Goal: Obtain resource: Download file/media

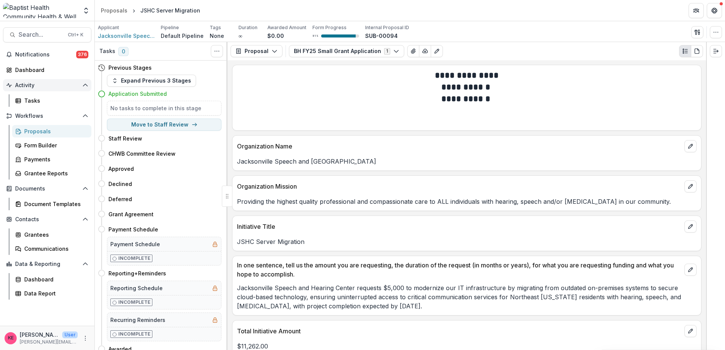
scroll to position [266, 0]
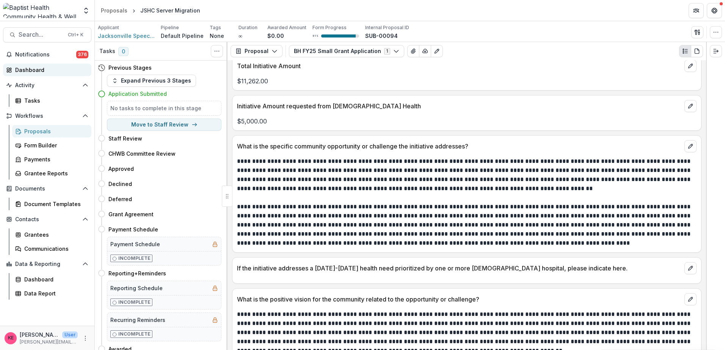
click at [43, 68] on div "Dashboard" at bounding box center [50, 70] width 70 height 8
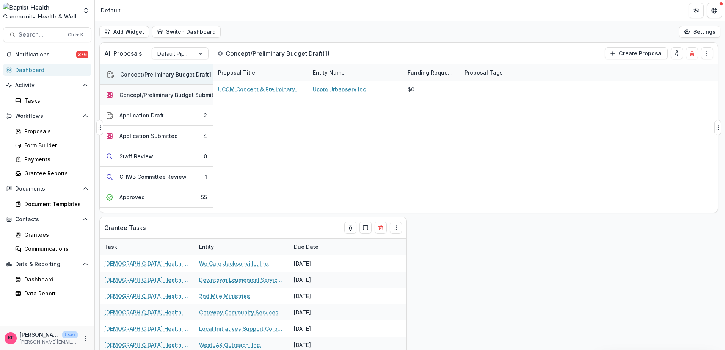
click at [164, 95] on div "Concept/Preliminary Budget Submitted" at bounding box center [170, 95] width 103 height 8
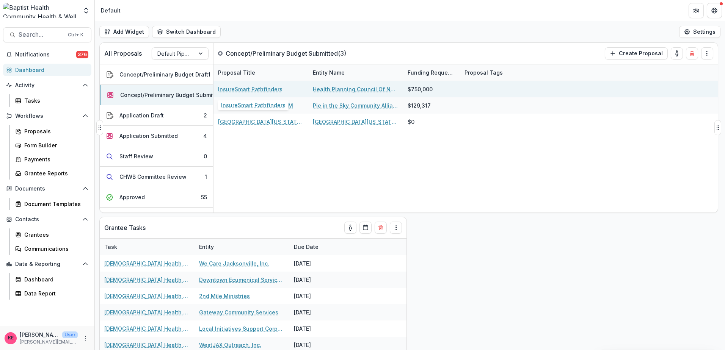
click at [265, 89] on link "InsureSmart Pathfinders" at bounding box center [250, 89] width 64 height 8
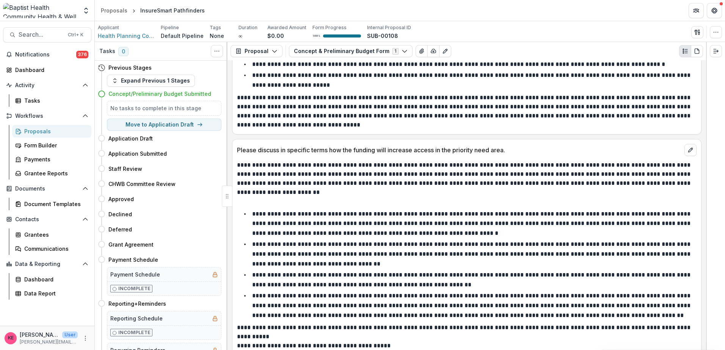
scroll to position [531, 0]
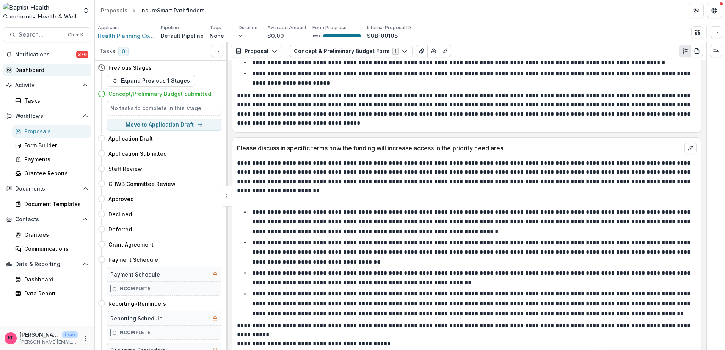
click at [40, 69] on div "Dashboard" at bounding box center [50, 70] width 70 height 8
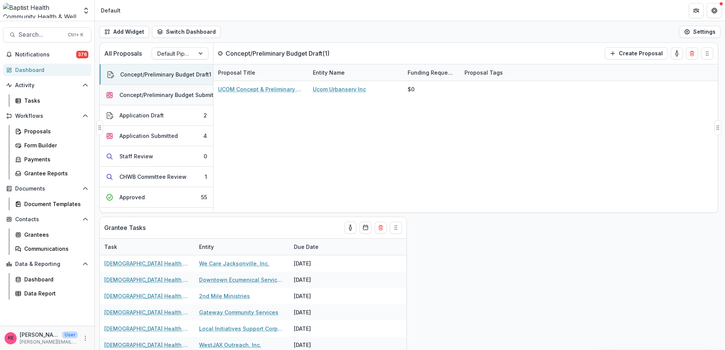
click at [181, 92] on div "Concept/Preliminary Budget Submitted" at bounding box center [170, 95] width 103 height 8
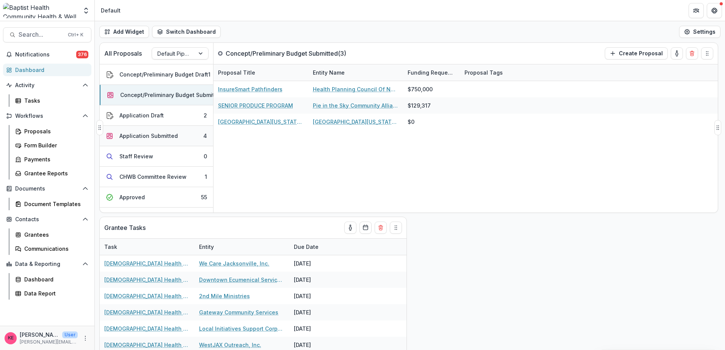
click at [190, 137] on button "Application Submitted 4" at bounding box center [156, 136] width 113 height 20
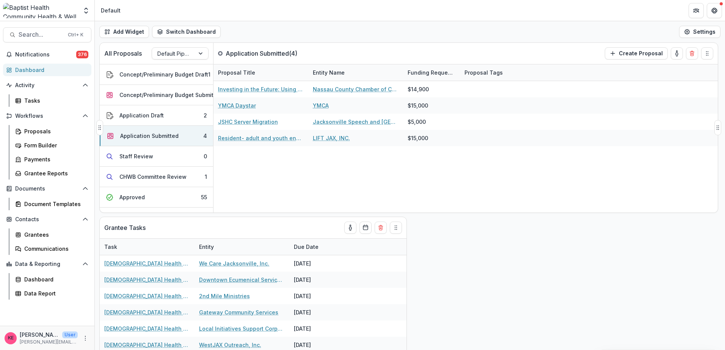
click at [508, 203] on div "Investing in the Future: Using Labor and Market Data to Strengthen Workforce Pa…" at bounding box center [466, 147] width 504 height 132
click at [151, 136] on div "Application Submitted" at bounding box center [149, 136] width 58 height 8
click at [170, 178] on div "CHWB Committee Review" at bounding box center [152, 177] width 67 height 8
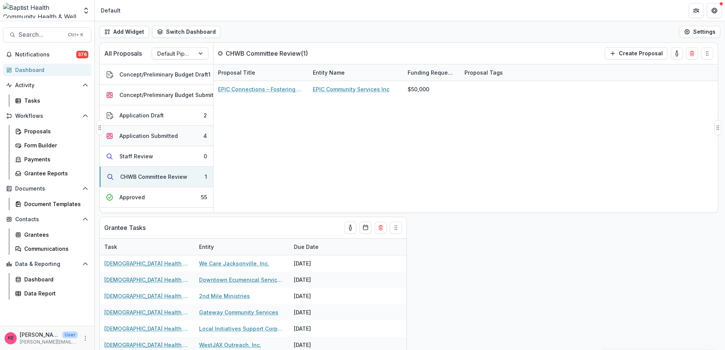
click at [157, 137] on div "Application Submitted" at bounding box center [148, 136] width 58 height 8
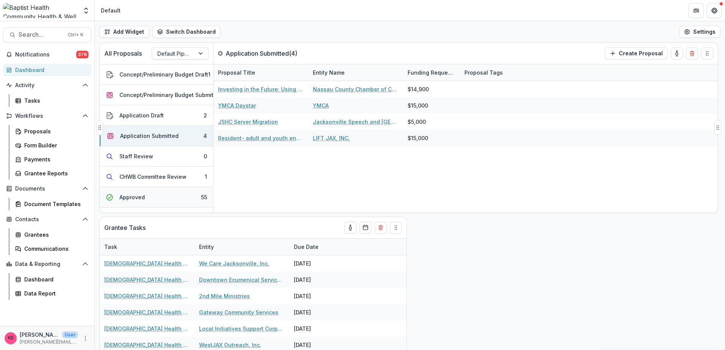
click at [157, 195] on button "Approved 55" at bounding box center [156, 197] width 113 height 20
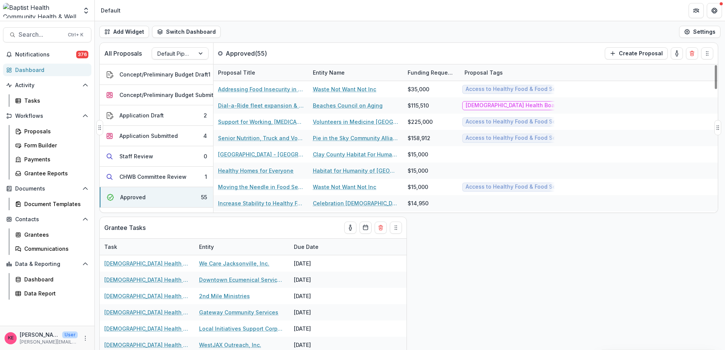
click at [325, 71] on div "Entity Name" at bounding box center [328, 73] width 41 height 8
click at [335, 105] on span "Sort Ascending" at bounding box center [344, 105] width 40 height 6
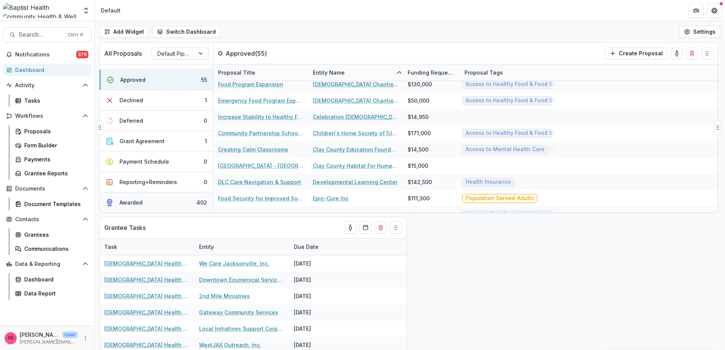
click at [133, 199] on div "Awarded" at bounding box center [130, 203] width 23 height 8
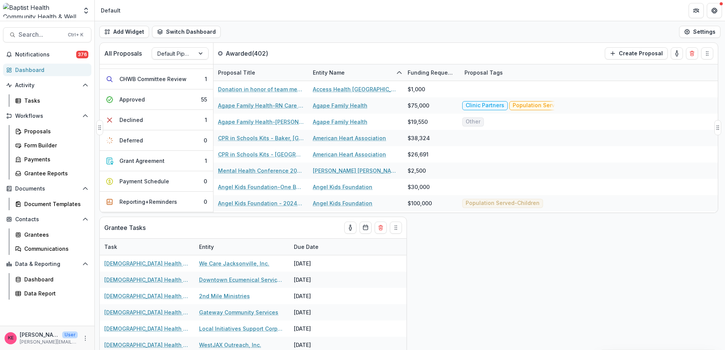
scroll to position [85, 0]
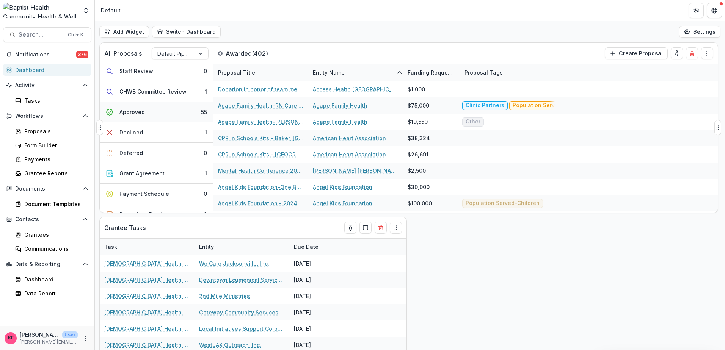
click at [136, 111] on div "Approved" at bounding box center [131, 112] width 25 height 8
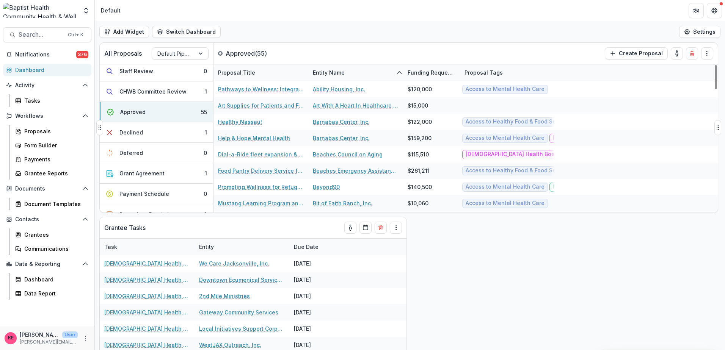
click at [330, 74] on div "Entity Name" at bounding box center [328, 73] width 41 height 8
click at [338, 102] on span "Sort Ascending" at bounding box center [344, 105] width 40 height 6
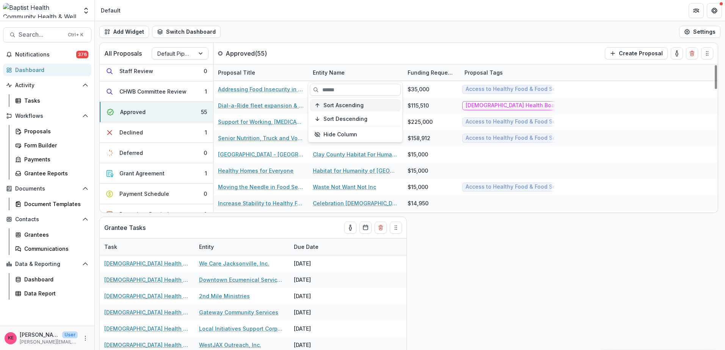
click at [354, 107] on span "Sort Ascending" at bounding box center [344, 105] width 40 height 6
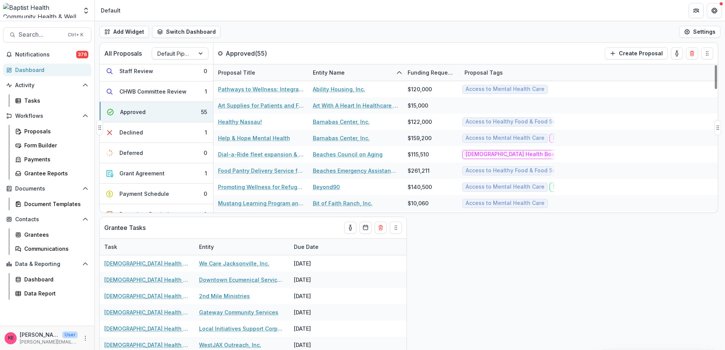
click at [357, 45] on div "All Proposals Default Pipeline Approved ( 55 ) Create Proposal" at bounding box center [393, 53] width 586 height 21
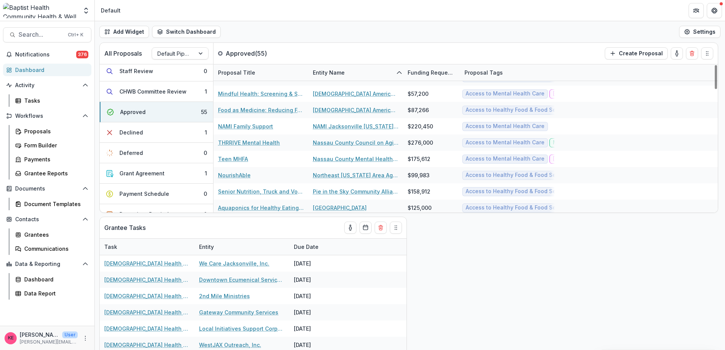
scroll to position [493, 0]
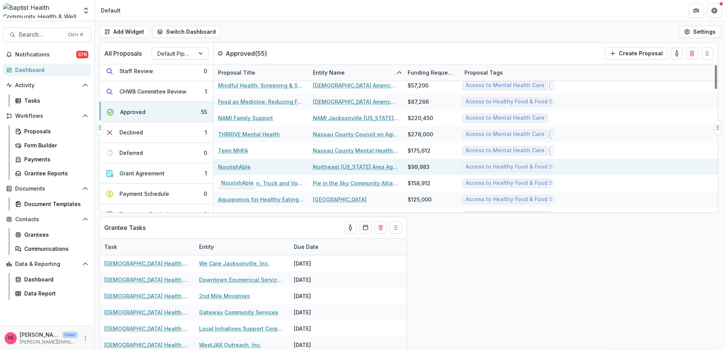
click at [231, 169] on link "NourishAble" at bounding box center [234, 167] width 33 height 8
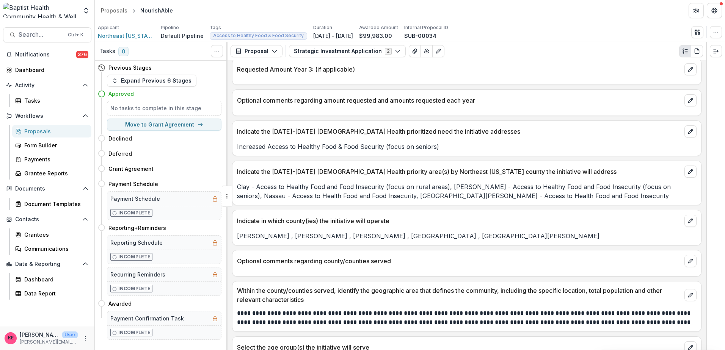
scroll to position [759, 0]
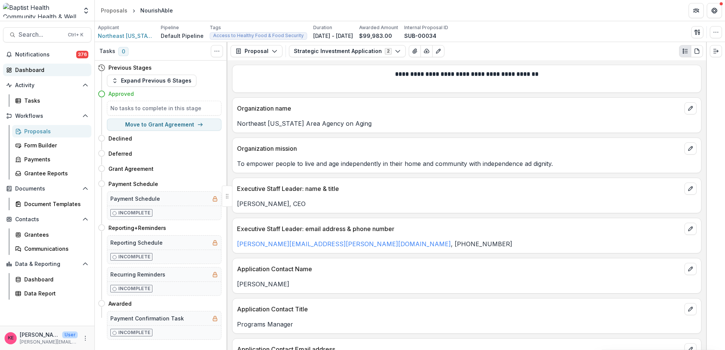
click at [37, 68] on div "Dashboard" at bounding box center [50, 70] width 70 height 8
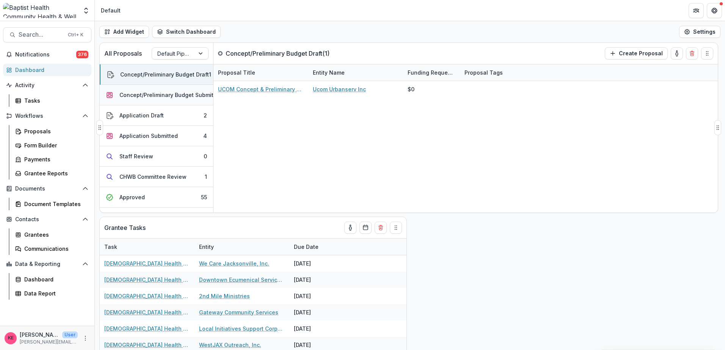
click at [151, 96] on div "Concept/Preliminary Budget Submitted" at bounding box center [170, 95] width 103 height 8
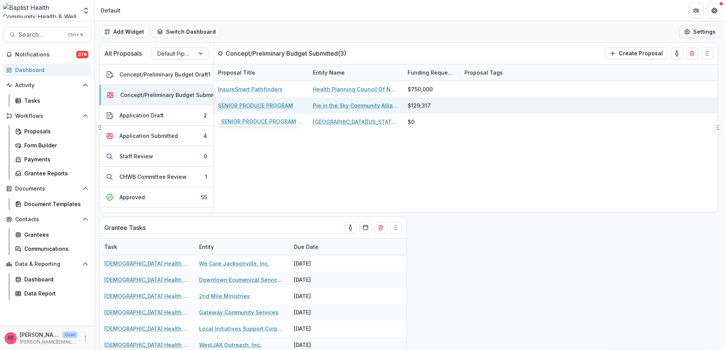
click at [253, 107] on link "SENIOR PRODUCE PROGRAM" at bounding box center [255, 106] width 75 height 8
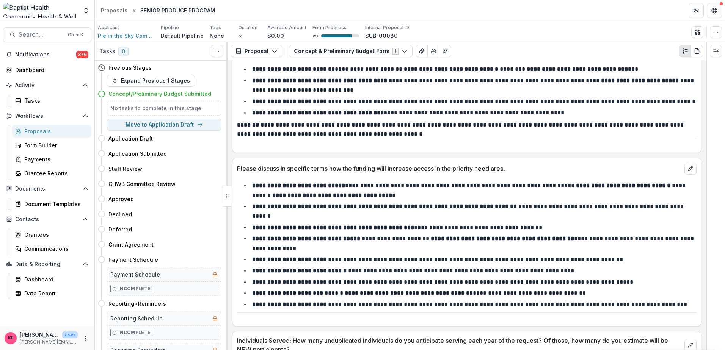
scroll to position [341, 0]
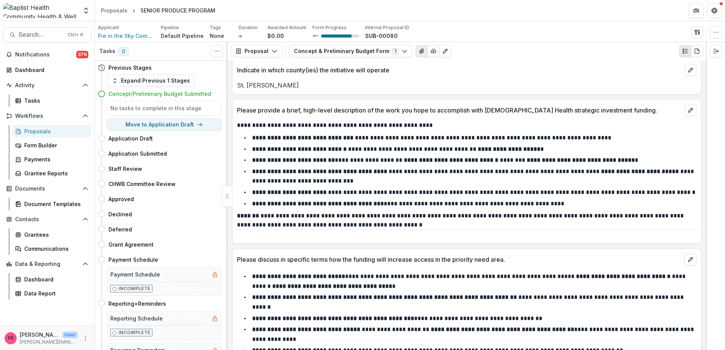
click at [419, 52] on icon "View Attached Files" at bounding box center [421, 51] width 4 height 5
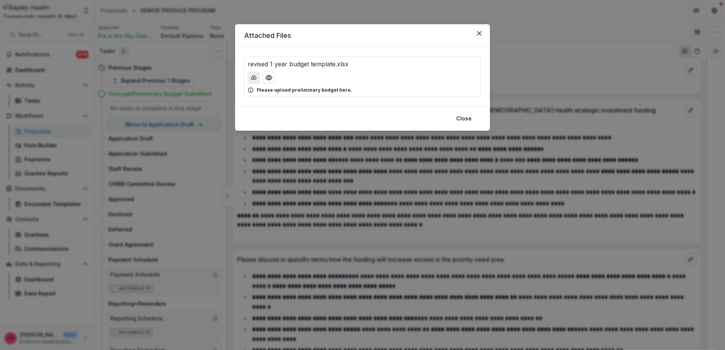
click at [255, 78] on polyline "download-button" at bounding box center [254, 78] width 2 height 1
click at [479, 32] on icon "Close" at bounding box center [479, 33] width 5 height 5
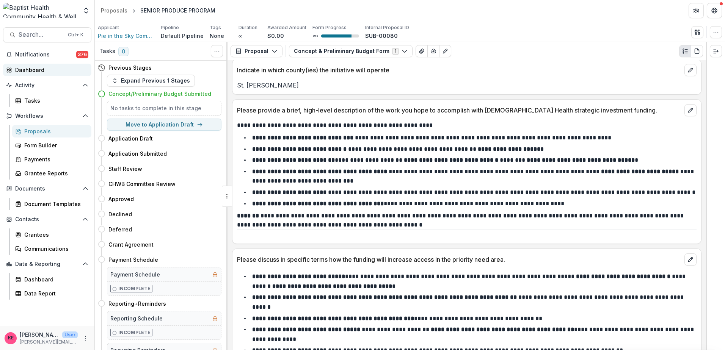
click at [30, 70] on div "Dashboard" at bounding box center [50, 70] width 70 height 8
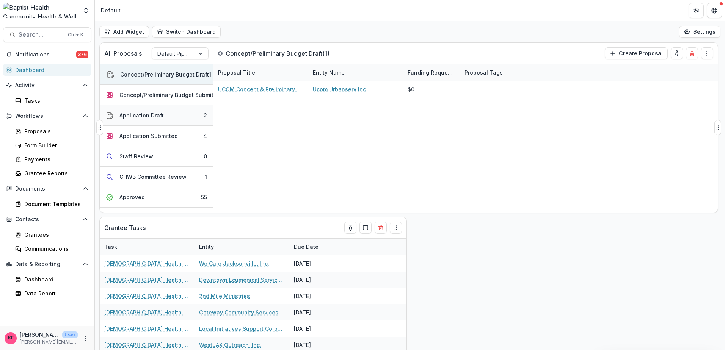
click at [153, 116] on div "Application Draft" at bounding box center [141, 116] width 44 height 8
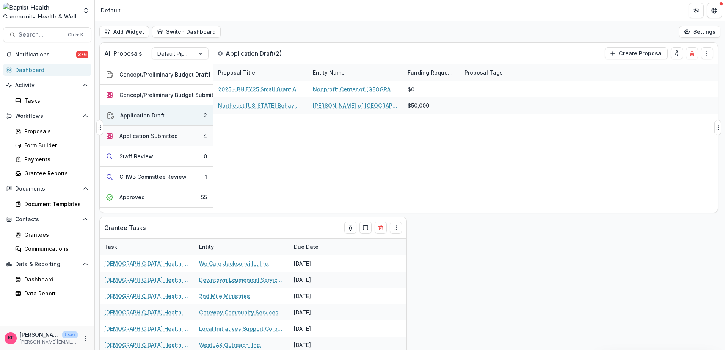
click at [154, 135] on div "Application Submitted" at bounding box center [148, 136] width 58 height 8
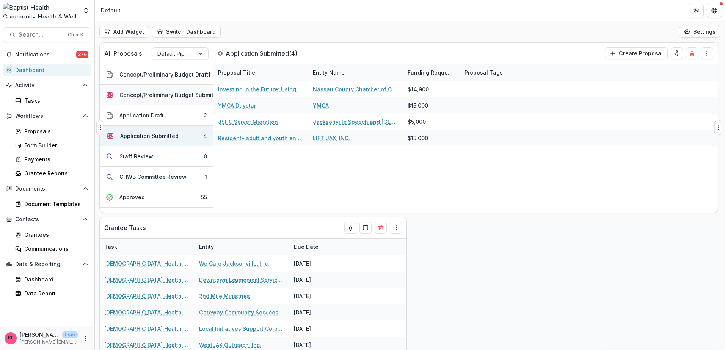
click at [155, 94] on div "Concept/Preliminary Budget Submitted" at bounding box center [170, 95] width 103 height 8
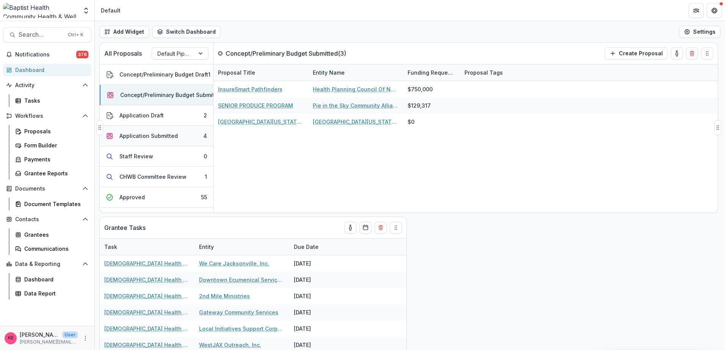
click at [167, 133] on div "Application Submitted" at bounding box center [148, 136] width 58 height 8
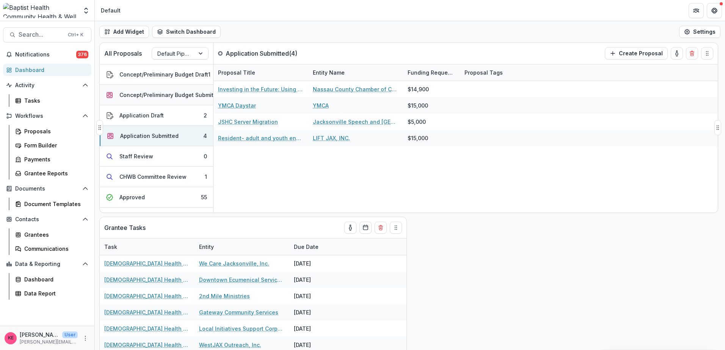
click at [165, 91] on div "Concept/Preliminary Budget Submitted" at bounding box center [170, 95] width 103 height 8
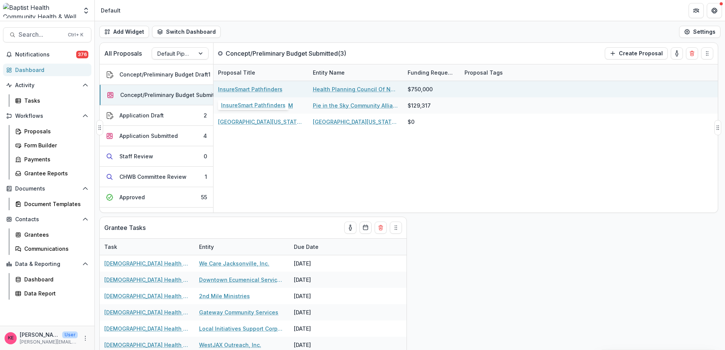
click at [256, 88] on link "InsureSmart Pathfinders" at bounding box center [250, 89] width 64 height 8
